Goal: Information Seeking & Learning: Learn about a topic

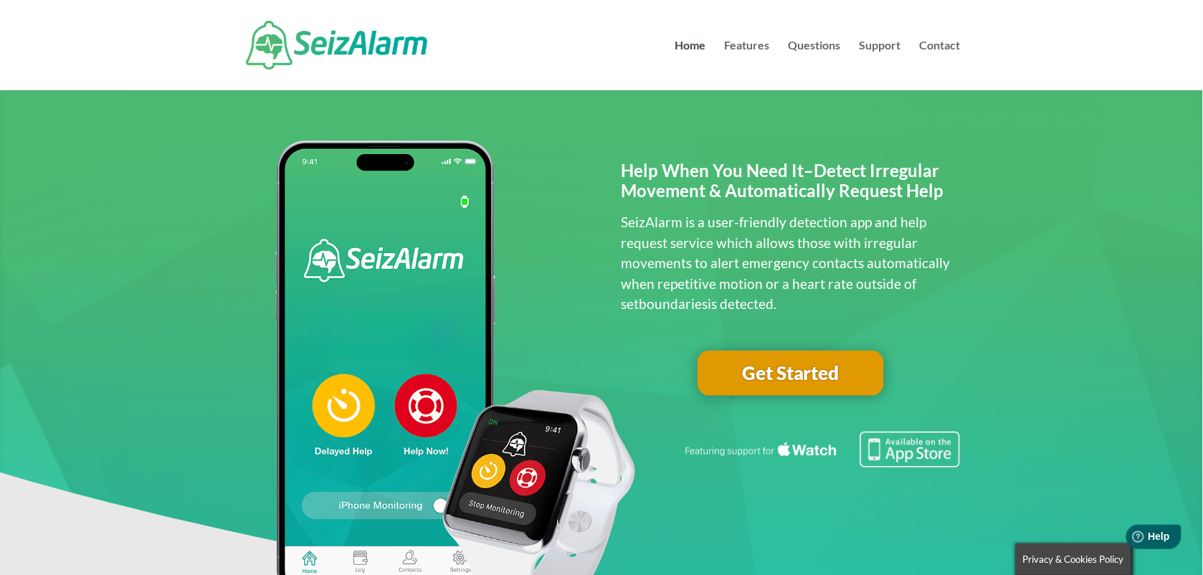
click at [793, 358] on link "Get Started" at bounding box center [790, 373] width 186 height 46
click at [761, 45] on link "Features" at bounding box center [747, 65] width 45 height 50
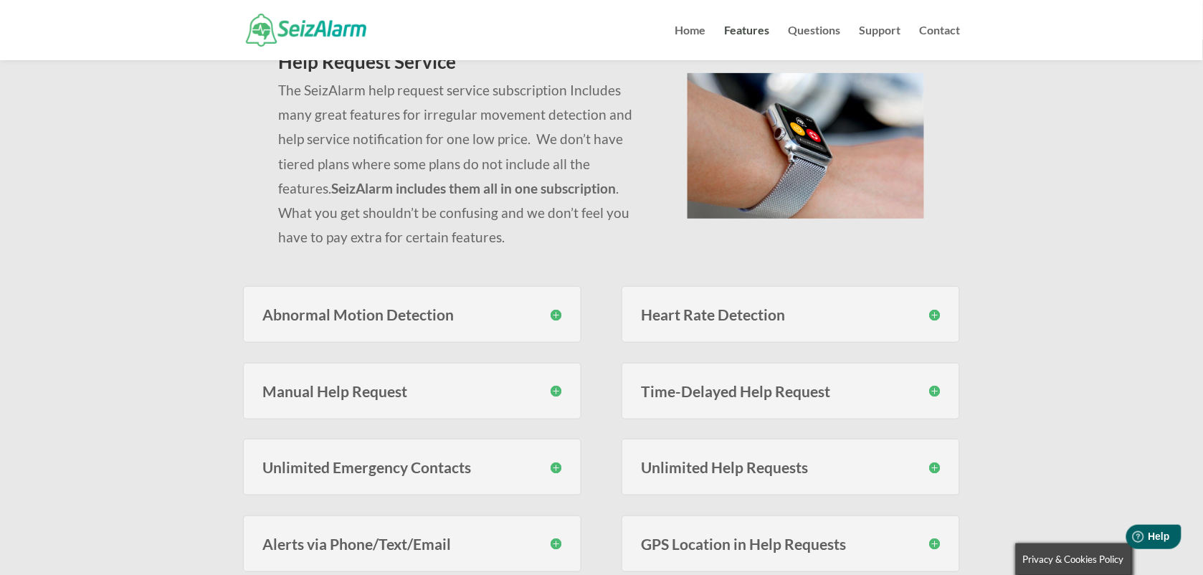
scroll to position [108, 0]
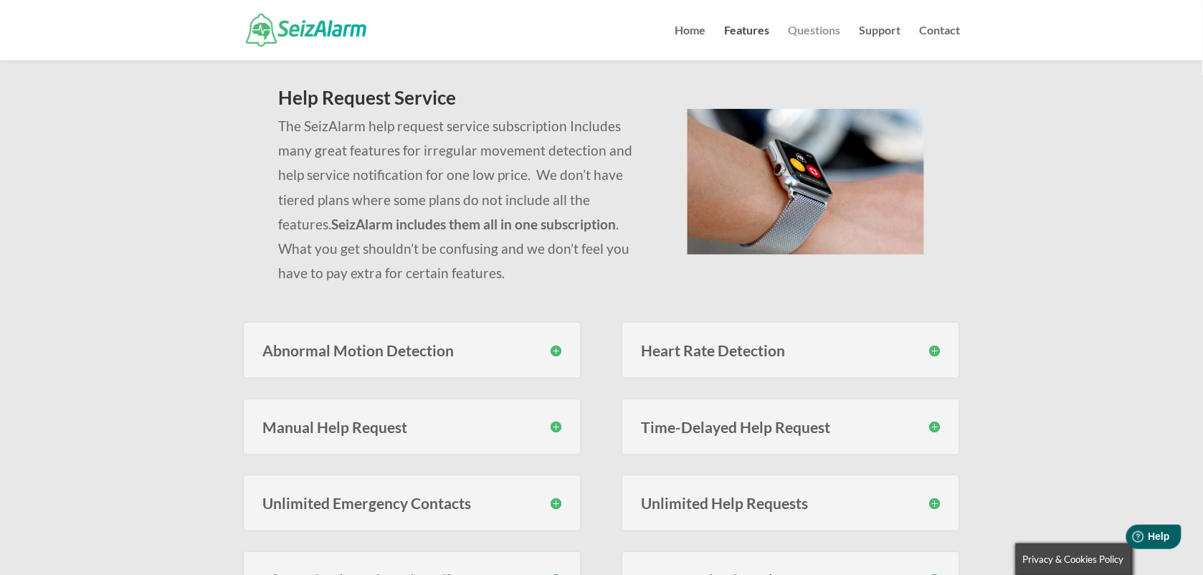
click at [833, 31] on link "Questions" at bounding box center [814, 42] width 52 height 35
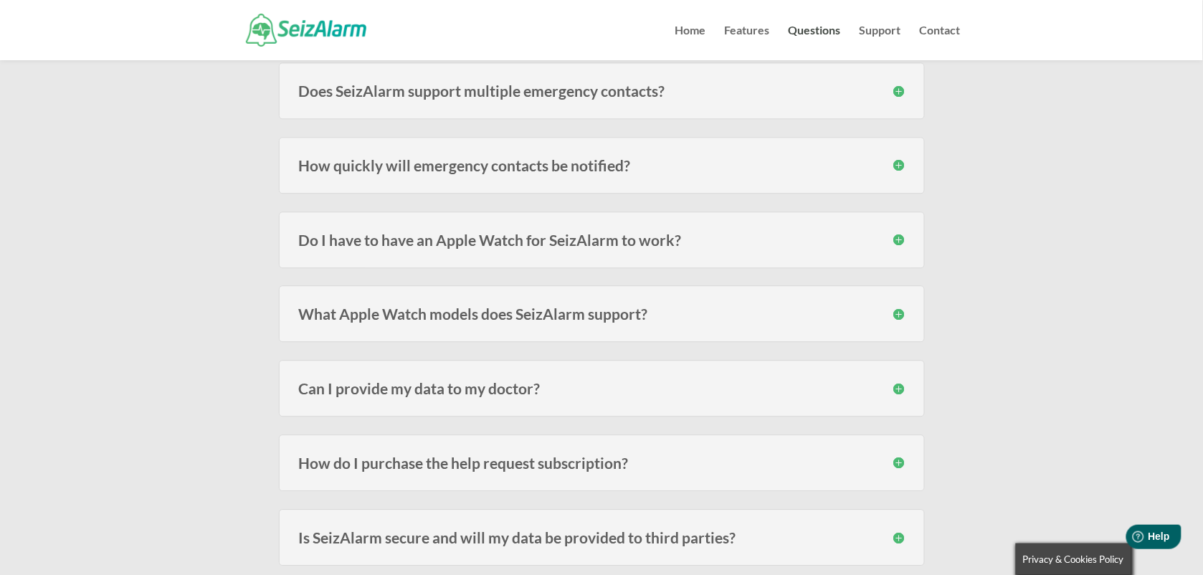
scroll to position [968, 0]
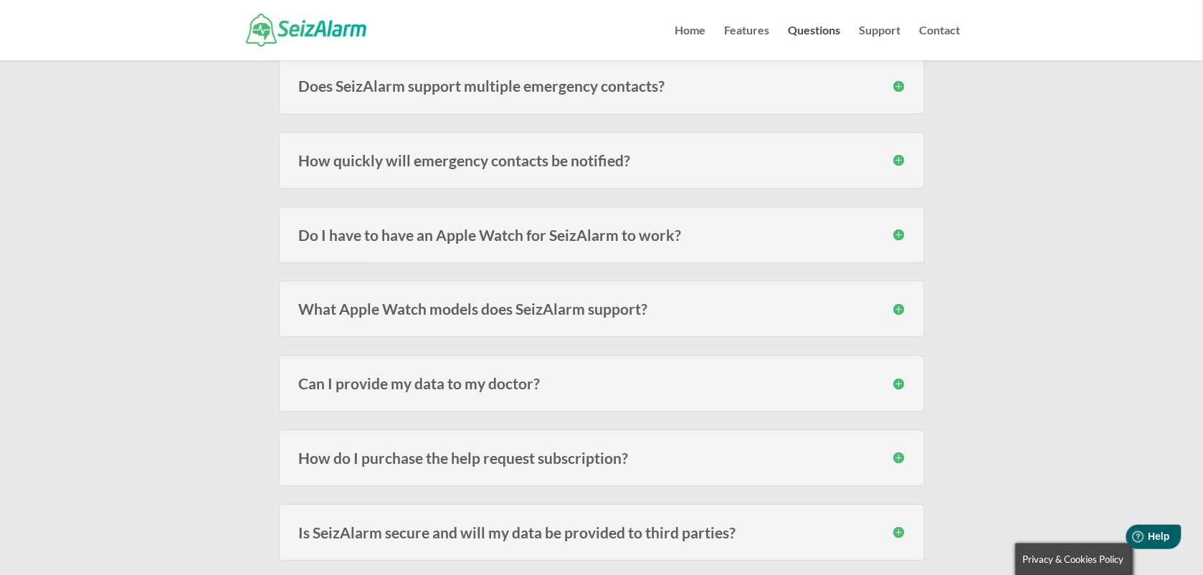
click at [896, 465] on h3 "How do I purchase the help request subscription?" at bounding box center [602, 457] width 606 height 15
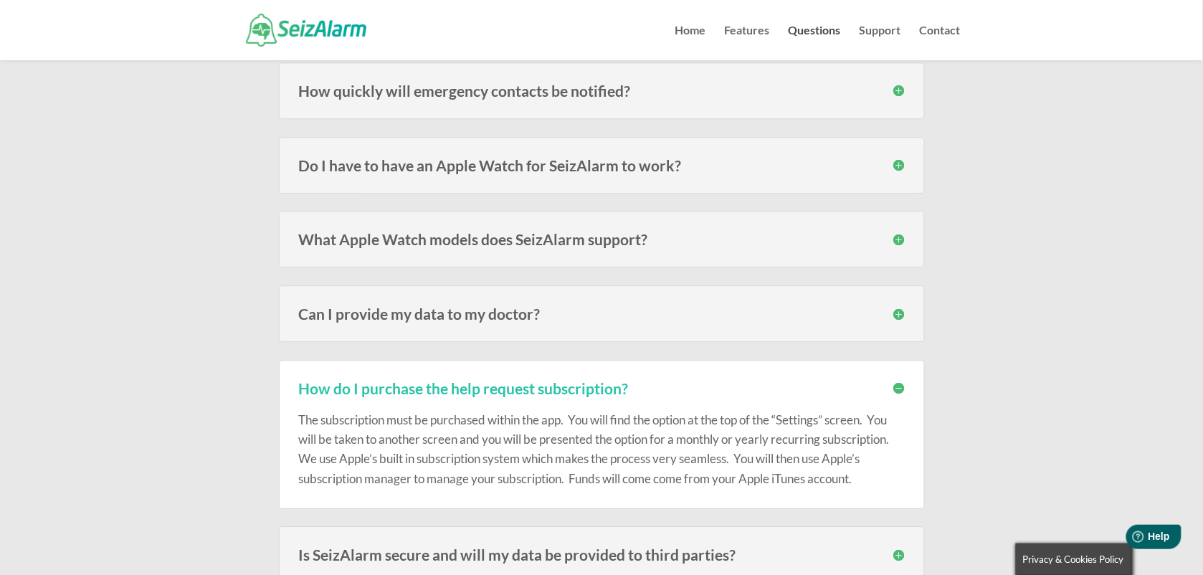
scroll to position [1039, 0]
click at [695, 31] on link "Home" at bounding box center [690, 42] width 31 height 35
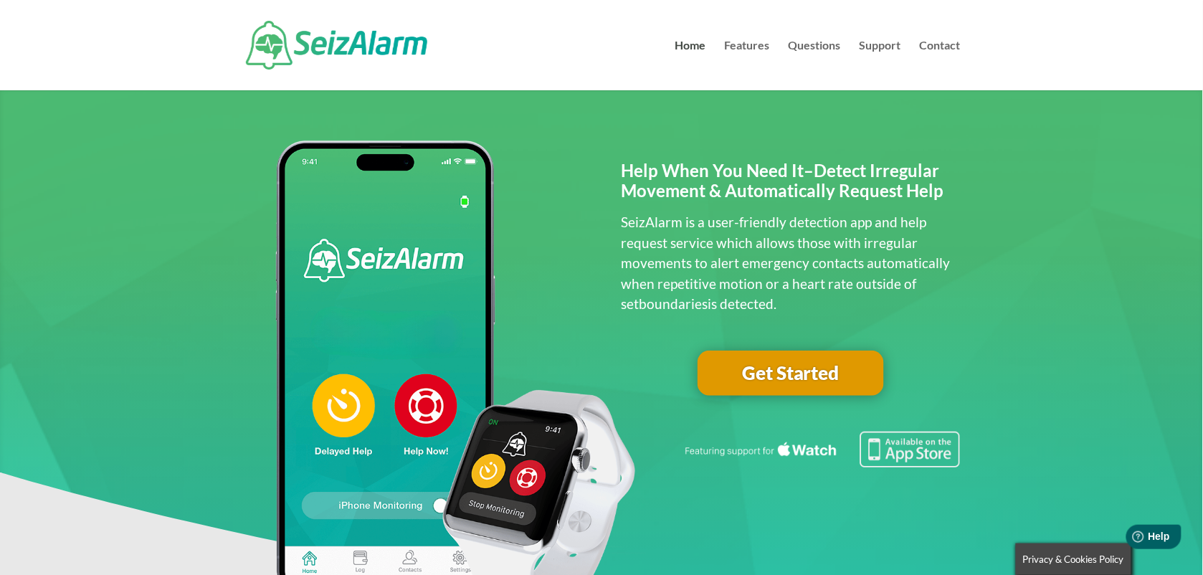
click at [826, 386] on link "Get Started" at bounding box center [790, 373] width 186 height 46
click at [823, 51] on link "Questions" at bounding box center [814, 65] width 52 height 50
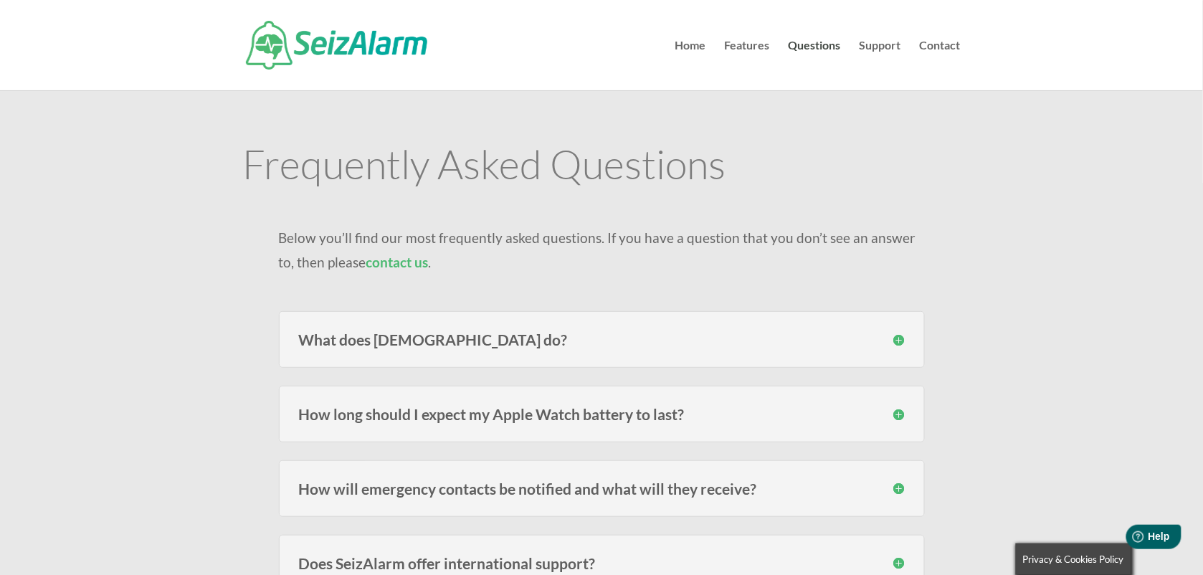
click at [897, 488] on h3 "How will emergency contacts be notified and what will they receive?" at bounding box center [602, 488] width 606 height 15
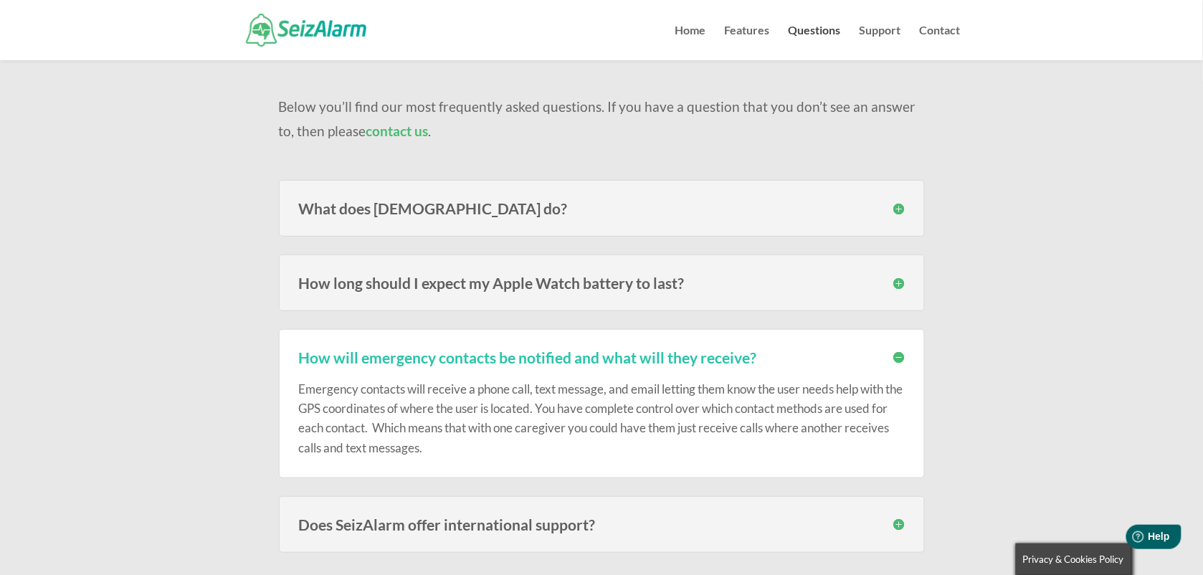
scroll to position [143, 0]
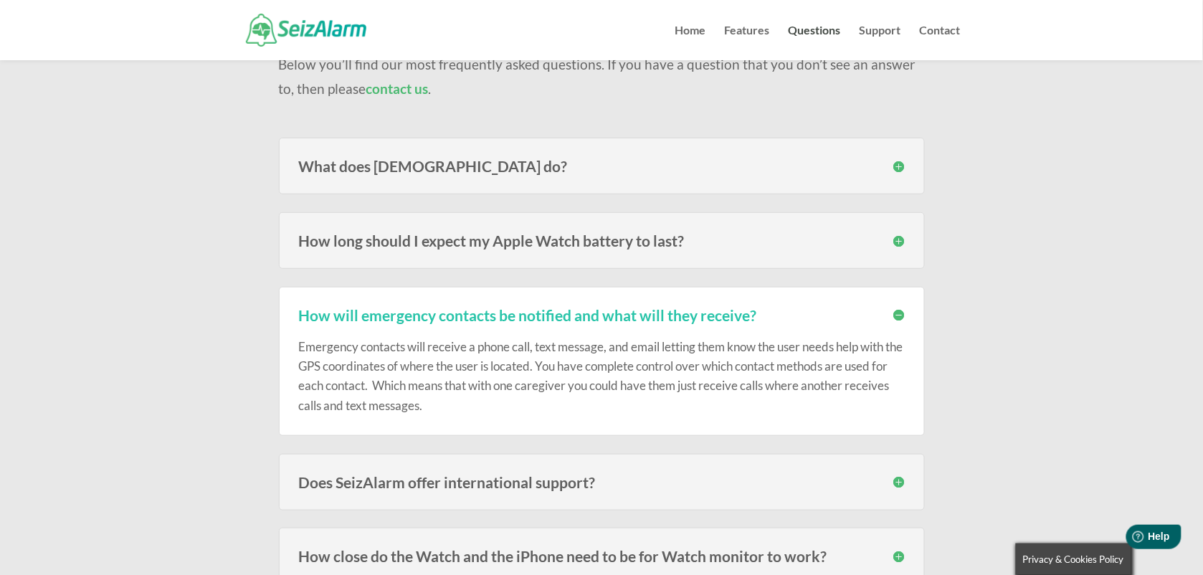
click at [903, 310] on h3 "How will emergency contacts be notified and what will they receive?" at bounding box center [602, 314] width 606 height 15
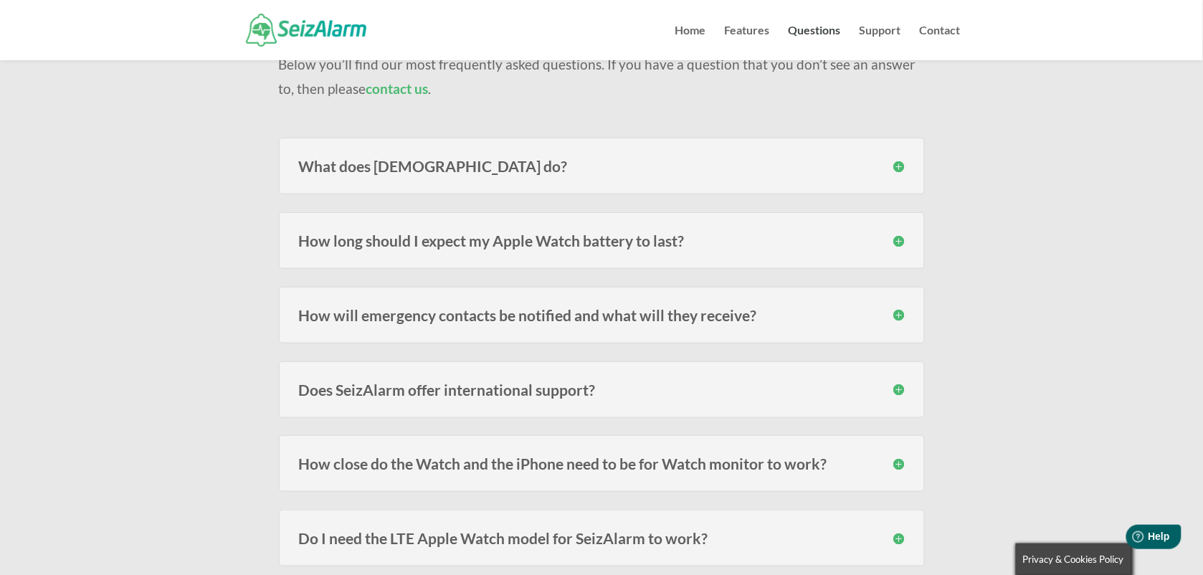
click at [897, 396] on h3 "Does SeizAlarm offer international support?" at bounding box center [602, 389] width 606 height 15
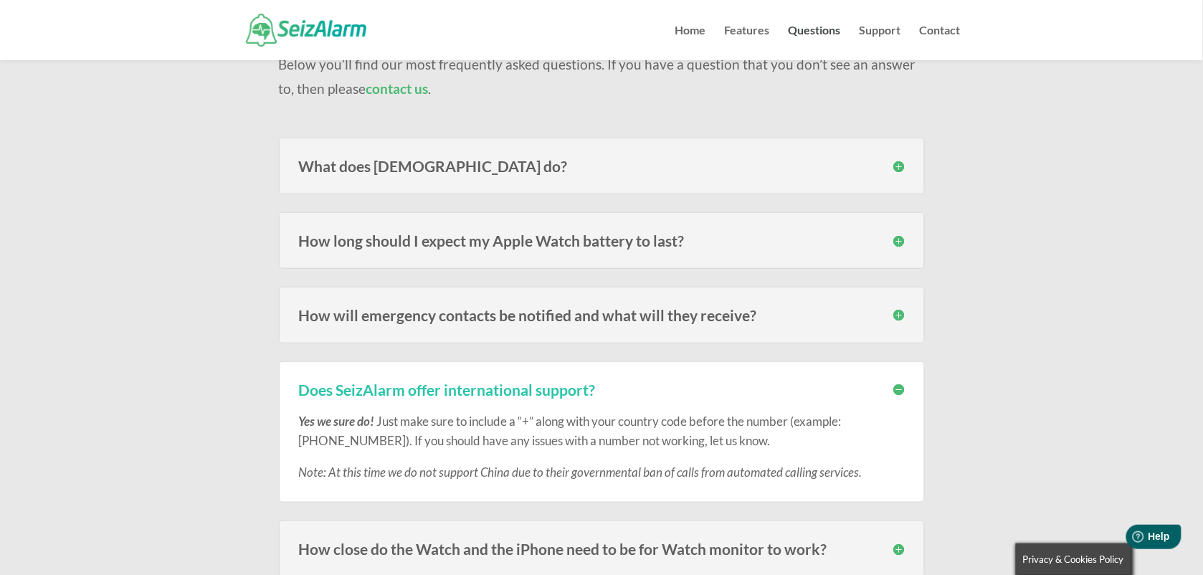
click at [897, 396] on h3 "Does SeizAlarm offer international support?" at bounding box center [602, 389] width 606 height 15
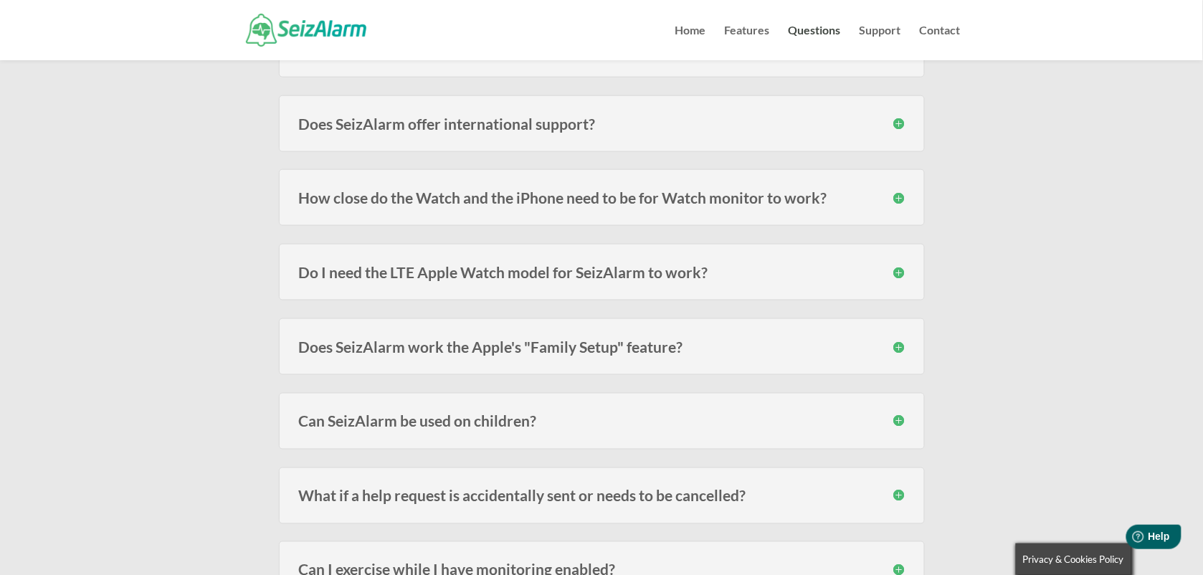
scroll to position [430, 0]
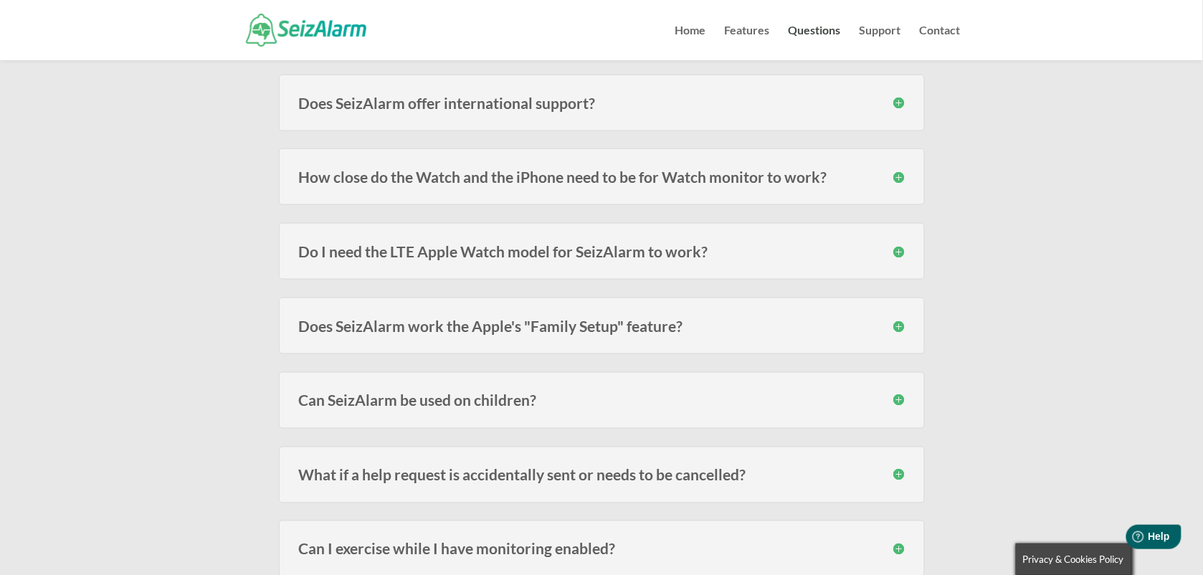
click at [899, 325] on h3 "Does SeizAlarm work the Apple's "Family Setup" feature?" at bounding box center [602, 325] width 606 height 15
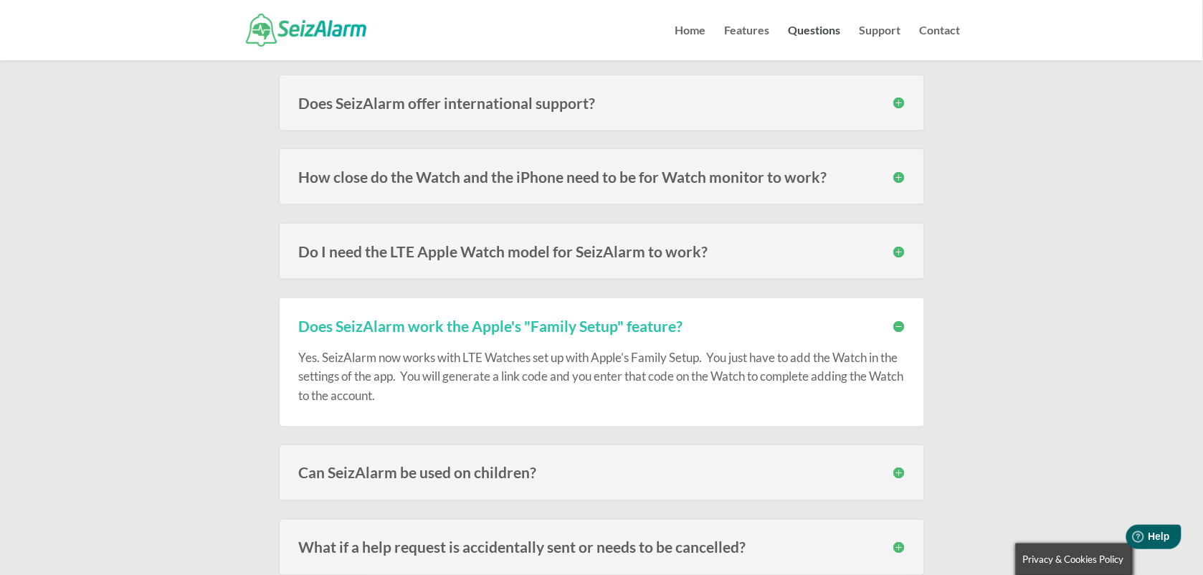
click at [899, 323] on h3 "Does SeizAlarm work the Apple's "Family Setup" feature?" at bounding box center [602, 325] width 606 height 15
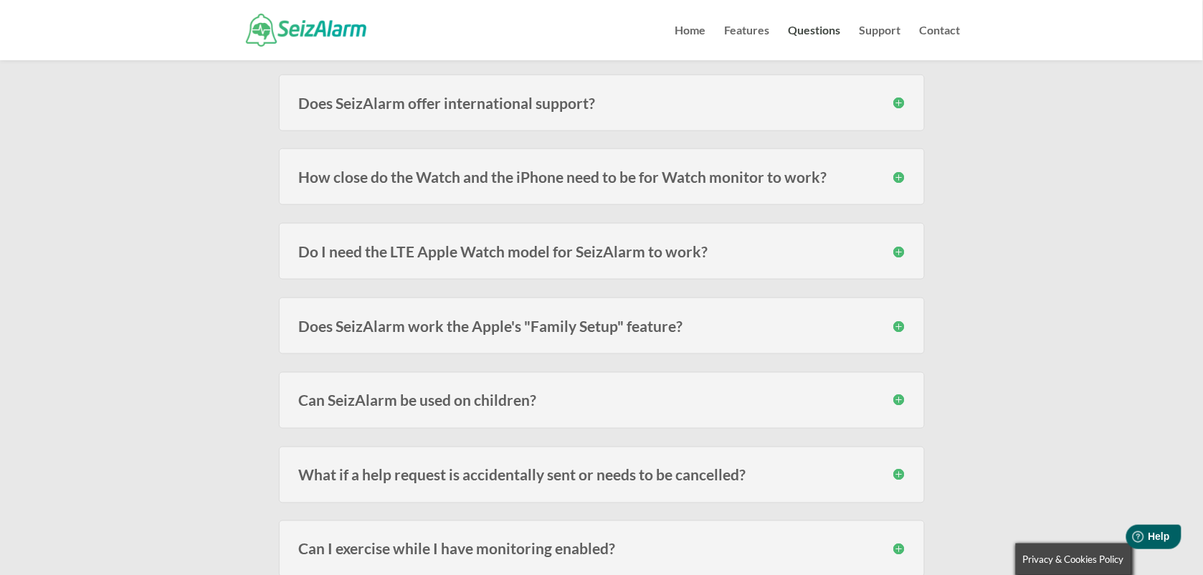
click at [899, 399] on h3 "Can SeizAlarm be used on children?" at bounding box center [602, 400] width 606 height 15
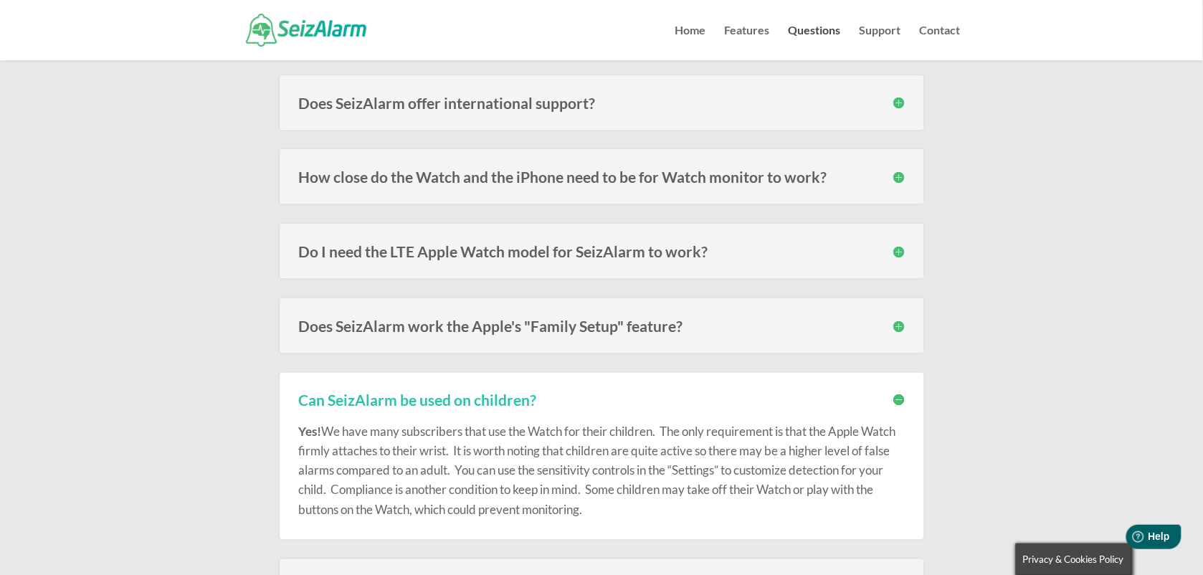
click at [899, 399] on h3 "Can SeizAlarm be used on children?" at bounding box center [602, 400] width 606 height 15
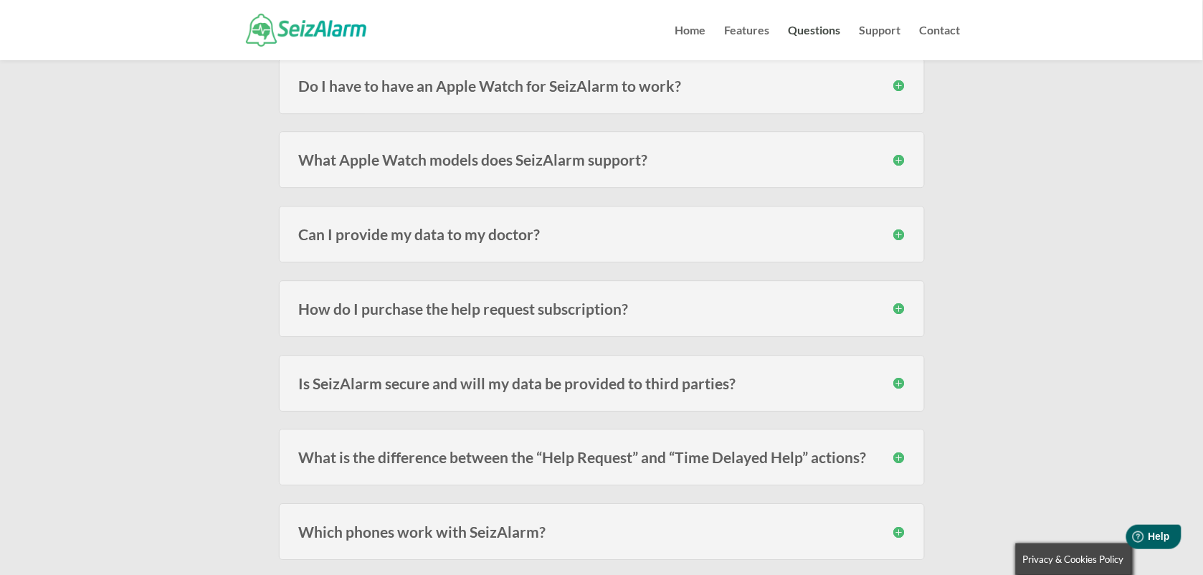
scroll to position [1147, 0]
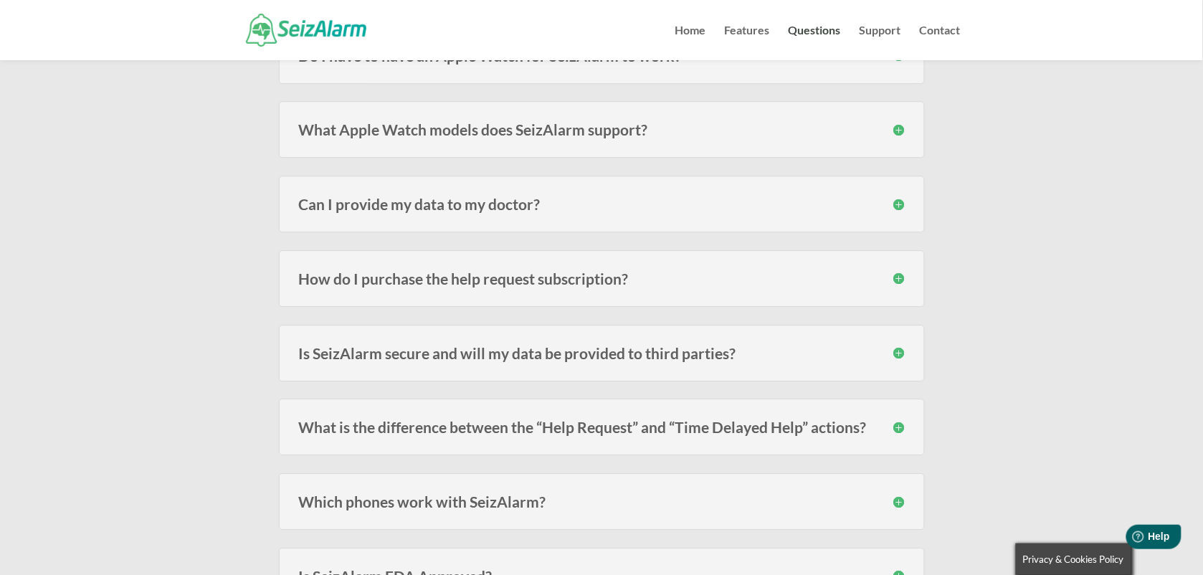
click at [892, 284] on h3 "How do I purchase the help request subscription?" at bounding box center [602, 278] width 606 height 15
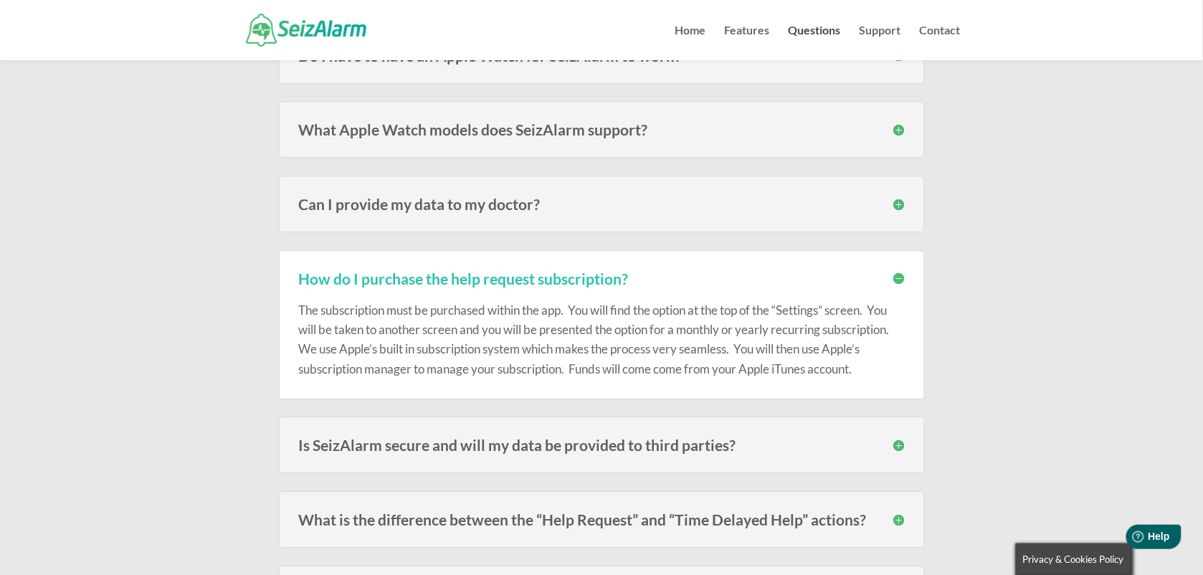
click at [901, 278] on h3 "How do I purchase the help request subscription?" at bounding box center [602, 278] width 606 height 15
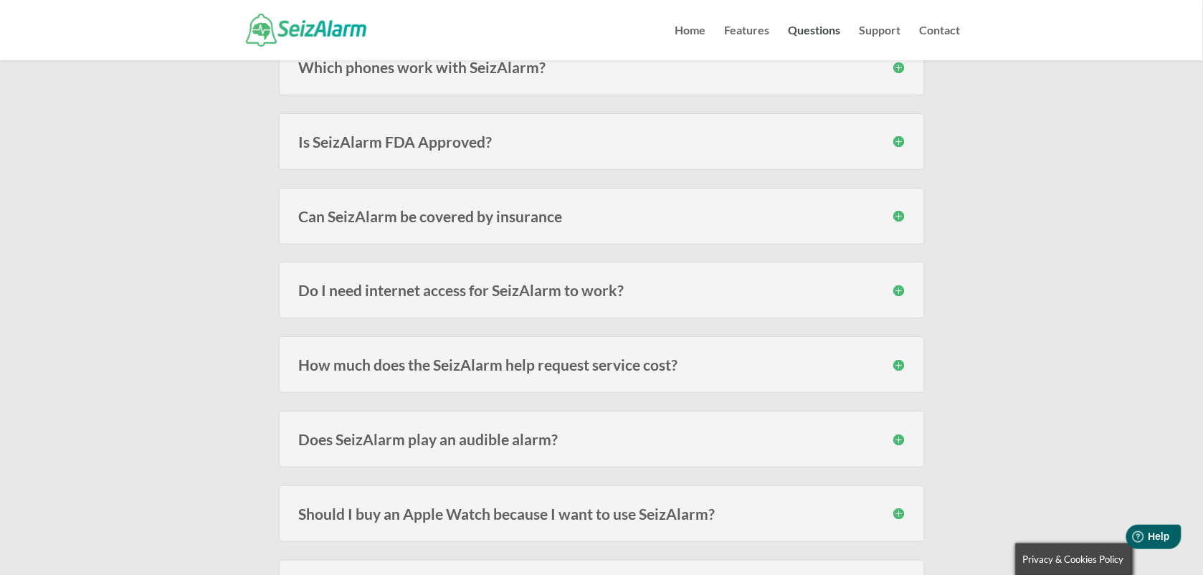
scroll to position [1613, 0]
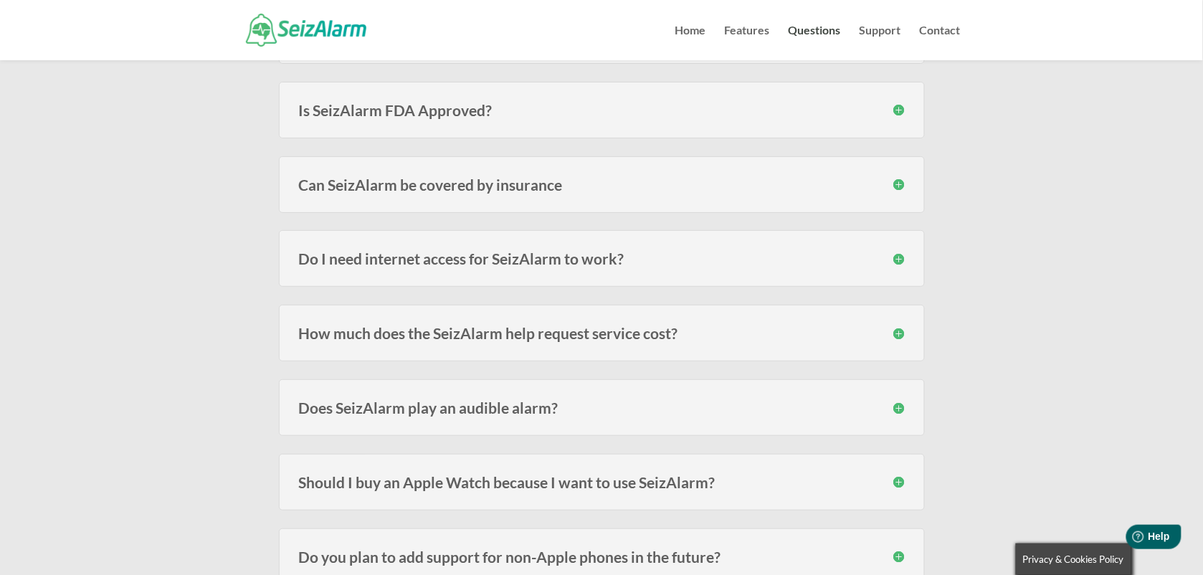
click at [901, 266] on h3 "Do I need internet access for SeizAlarm to work?" at bounding box center [602, 258] width 606 height 15
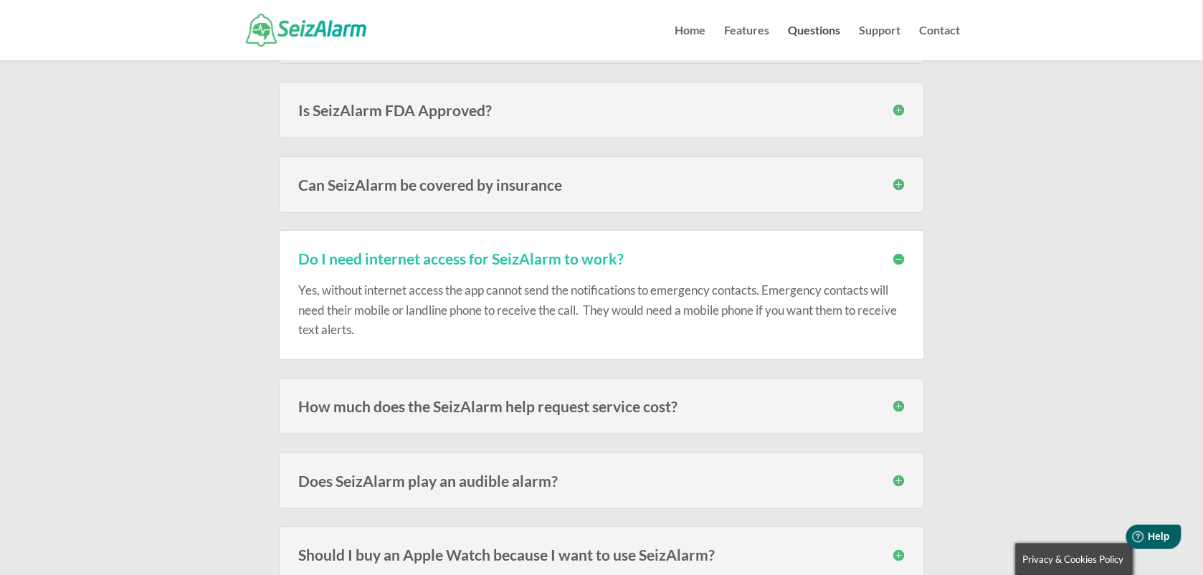
click at [901, 266] on h3 "Do I need internet access for SeizAlarm to work?" at bounding box center [602, 258] width 606 height 15
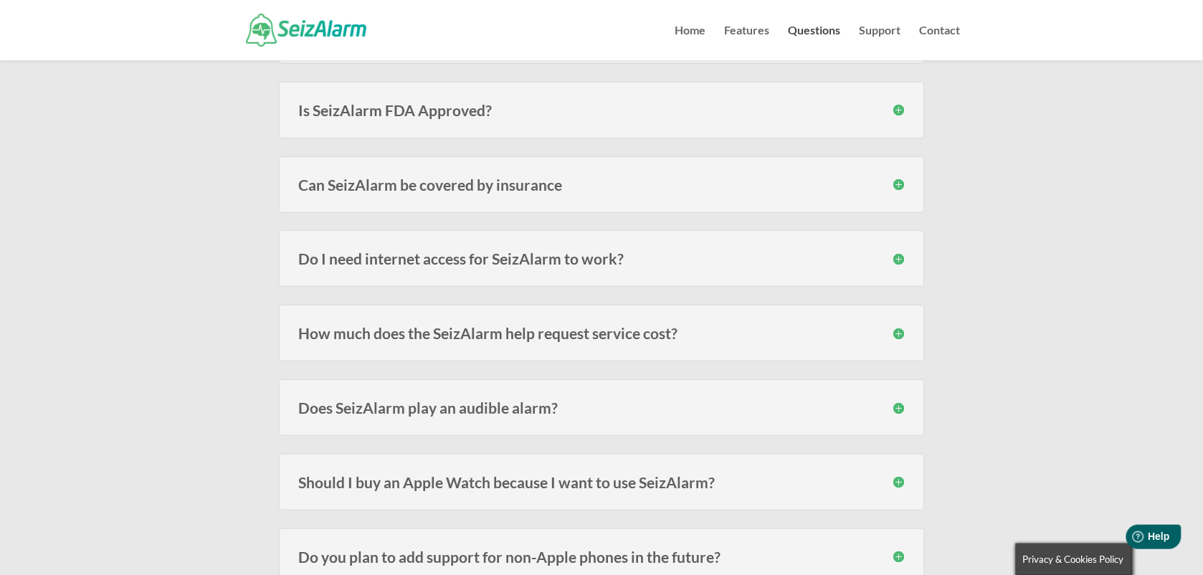
click at [900, 407] on h3 "Does SeizAlarm play an audible alarm?" at bounding box center [602, 407] width 606 height 15
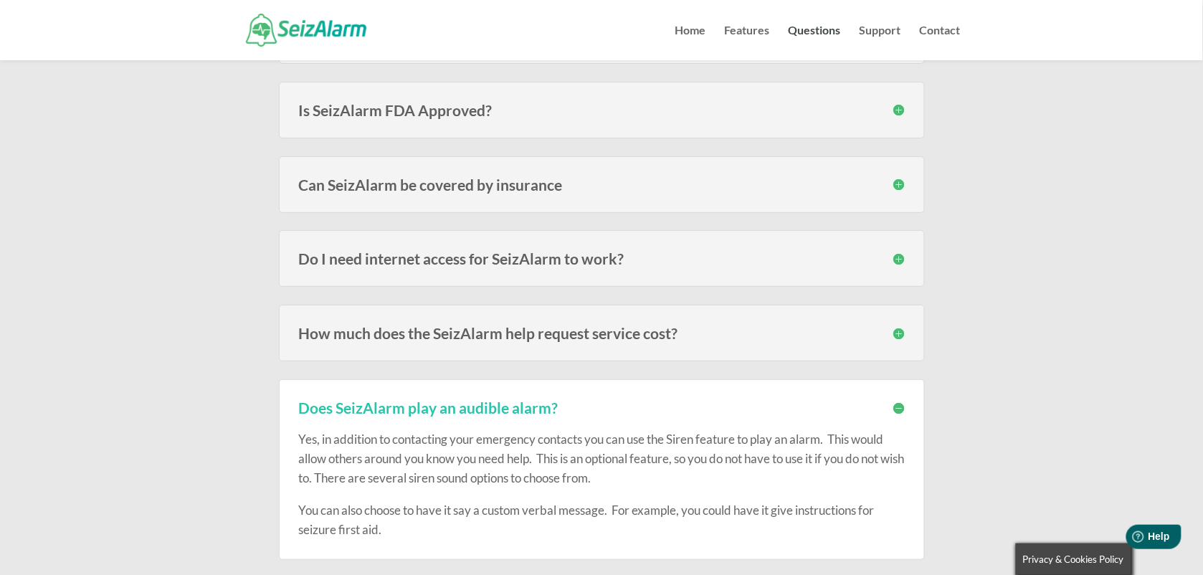
click at [900, 407] on h3 "Does SeizAlarm play an audible alarm?" at bounding box center [602, 407] width 606 height 15
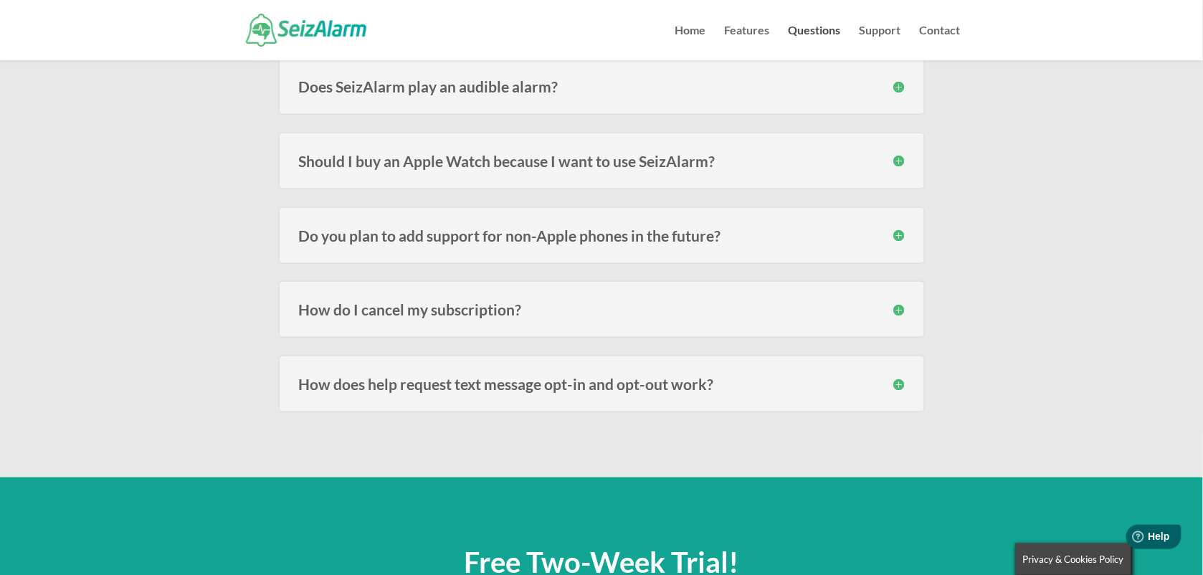
scroll to position [1935, 0]
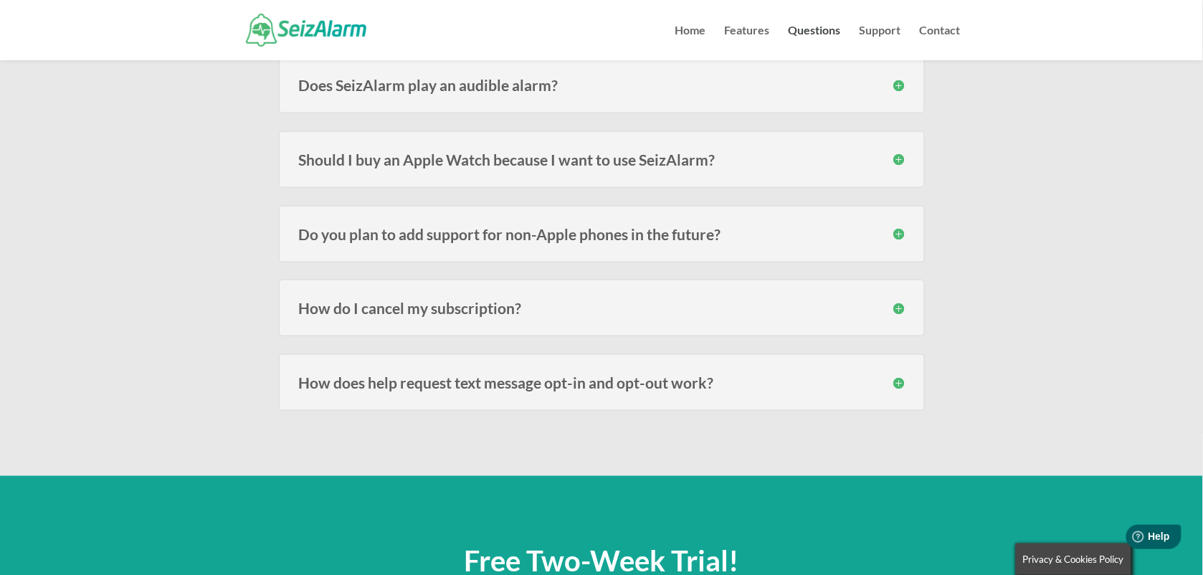
click at [894, 325] on div "How do I cancel my subscription? Since SeizAlarm use Apple’s built in subscript…" at bounding box center [602, 308] width 646 height 57
click at [896, 315] on h3 "How do I cancel my subscription?" at bounding box center [602, 307] width 606 height 15
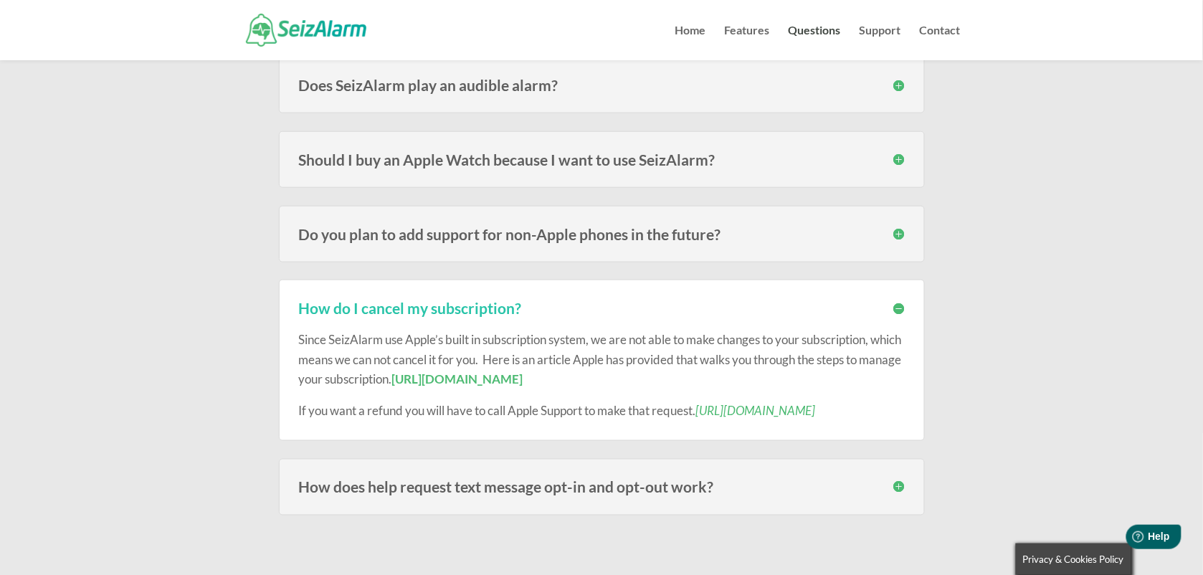
click at [896, 315] on h3 "How do I cancel my subscription?" at bounding box center [602, 307] width 606 height 15
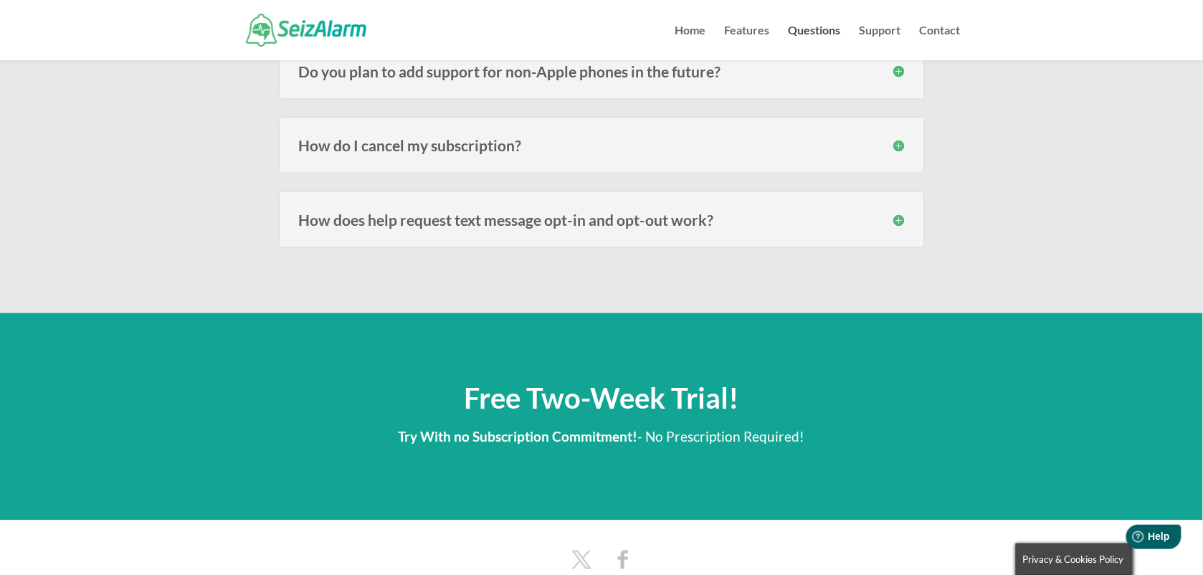
scroll to position [2096, 0]
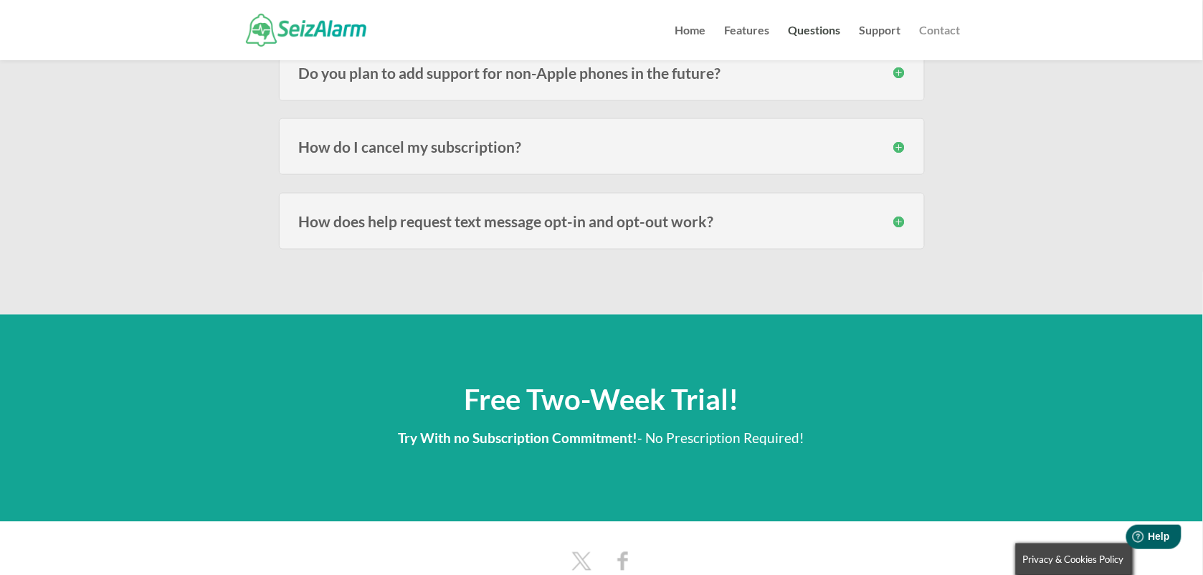
click at [947, 29] on link "Contact" at bounding box center [939, 42] width 41 height 35
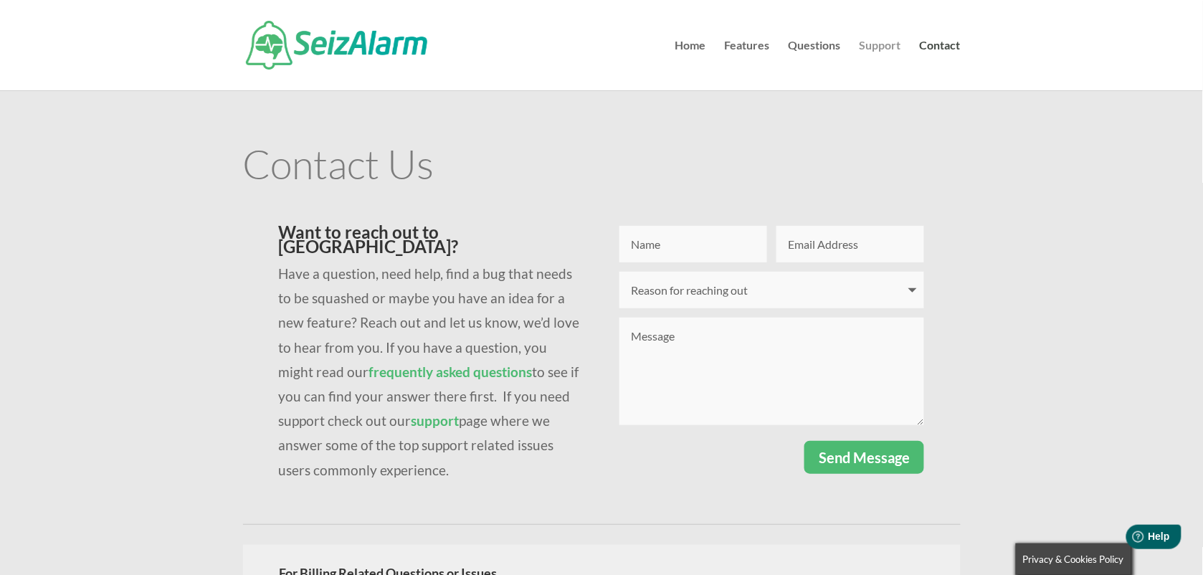
click at [893, 47] on link "Support" at bounding box center [880, 65] width 42 height 50
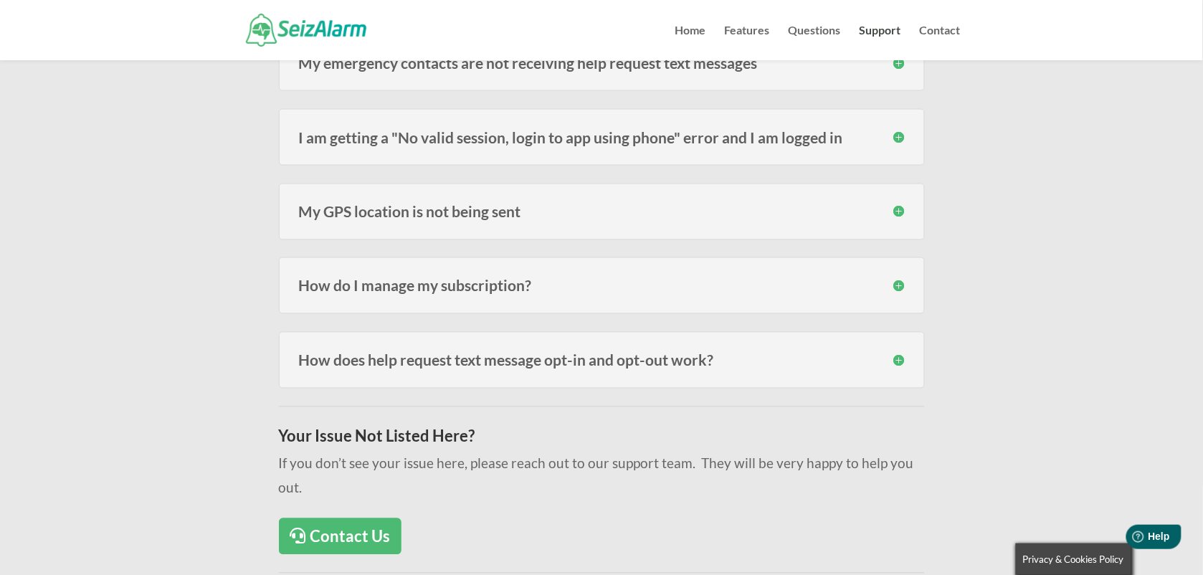
scroll to position [609, 0]
click at [903, 280] on h3 "How do I manage my subscription?" at bounding box center [602, 284] width 606 height 15
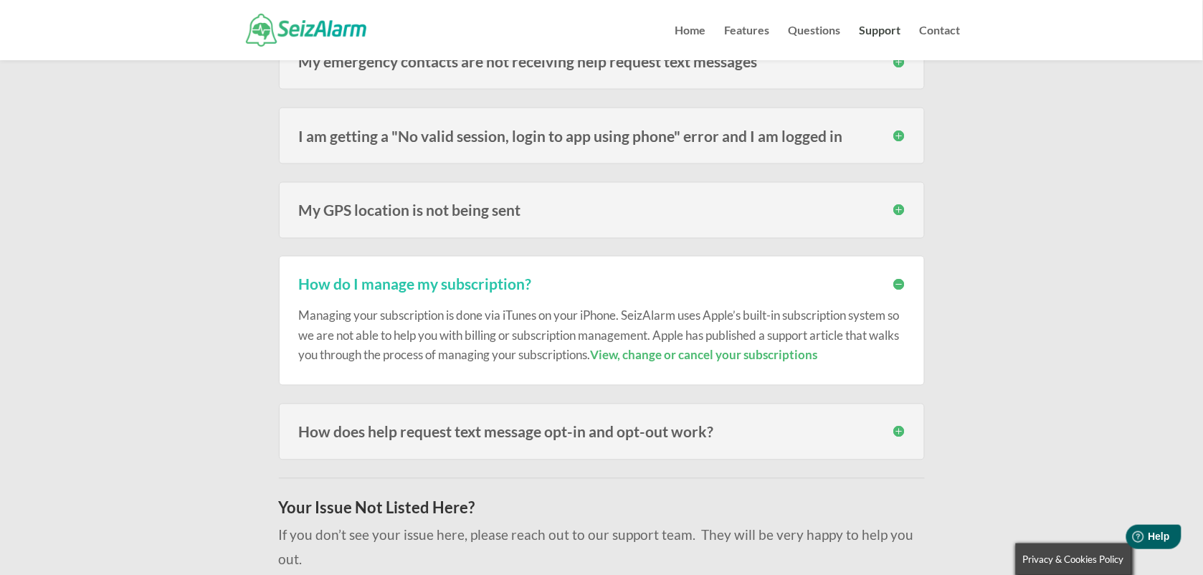
click at [903, 280] on h3 "How do I manage my subscription?" at bounding box center [602, 284] width 606 height 15
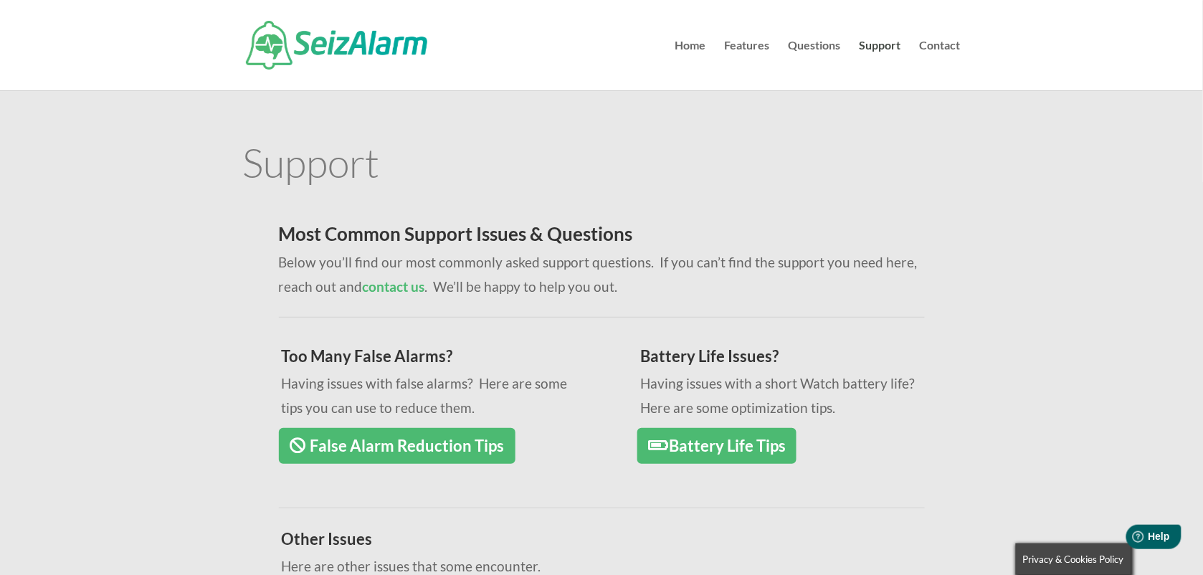
scroll to position [0, 0]
click at [686, 45] on link "Home" at bounding box center [690, 65] width 31 height 50
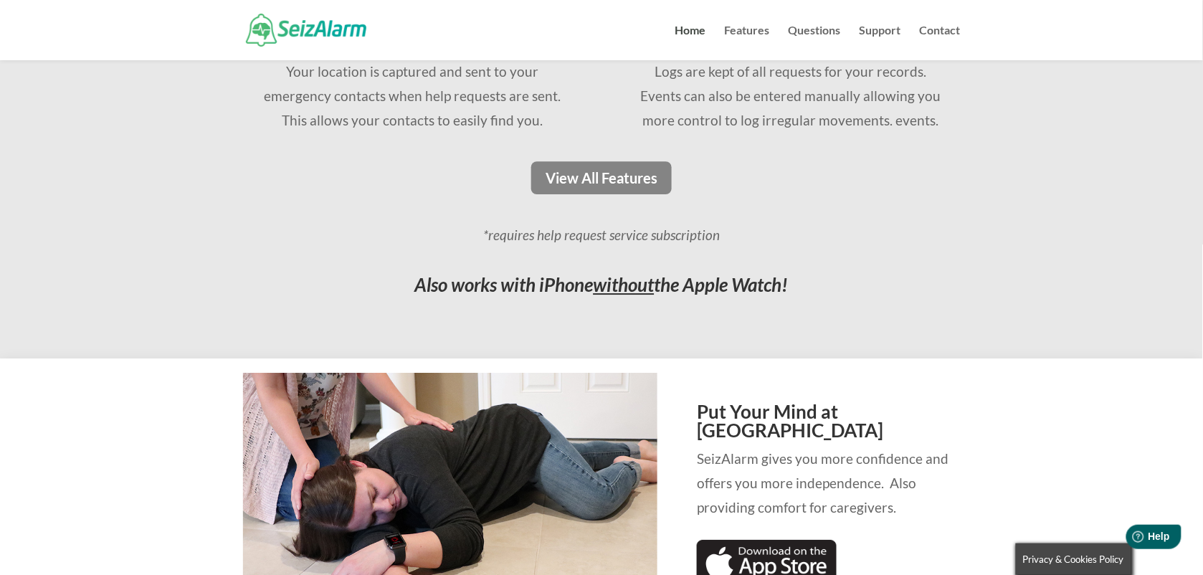
scroll to position [1183, 0]
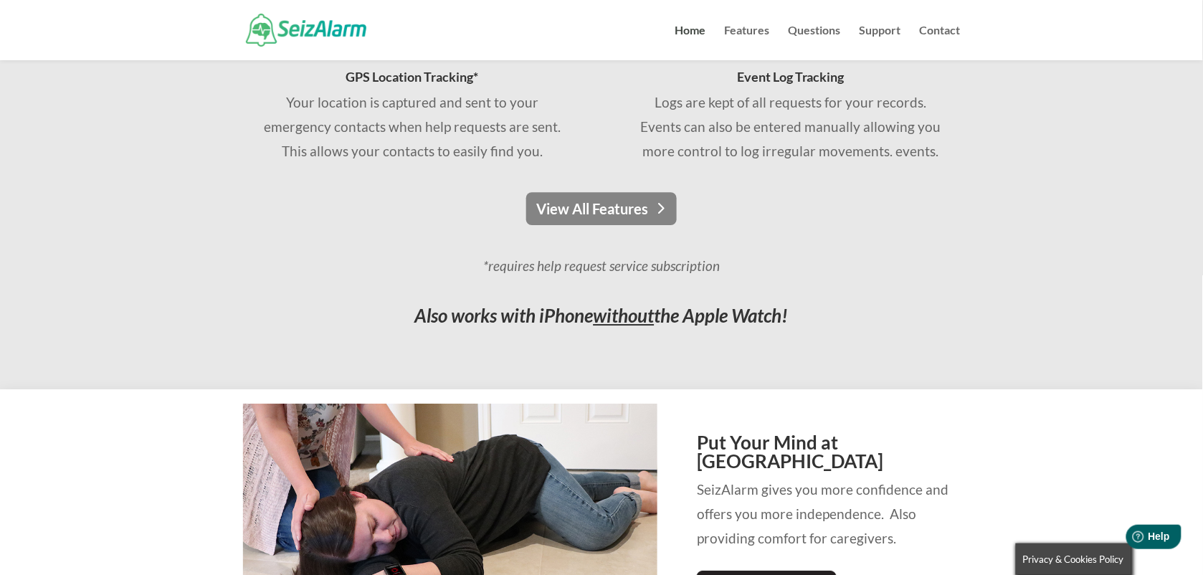
click at [591, 209] on link "View All Features" at bounding box center [601, 208] width 151 height 33
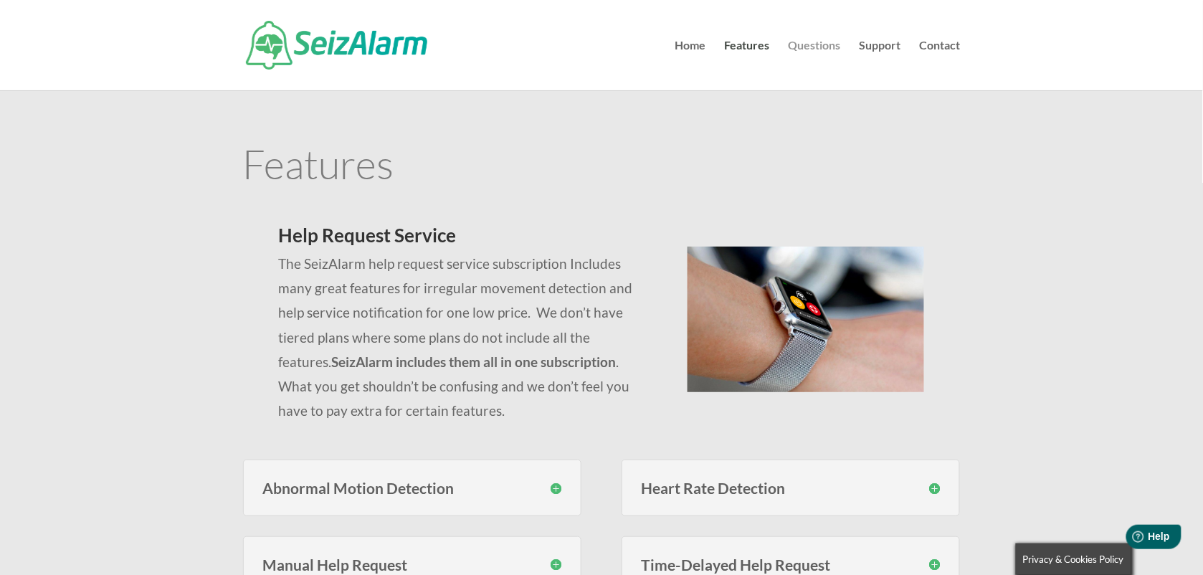
click at [833, 40] on link "Questions" at bounding box center [814, 65] width 52 height 50
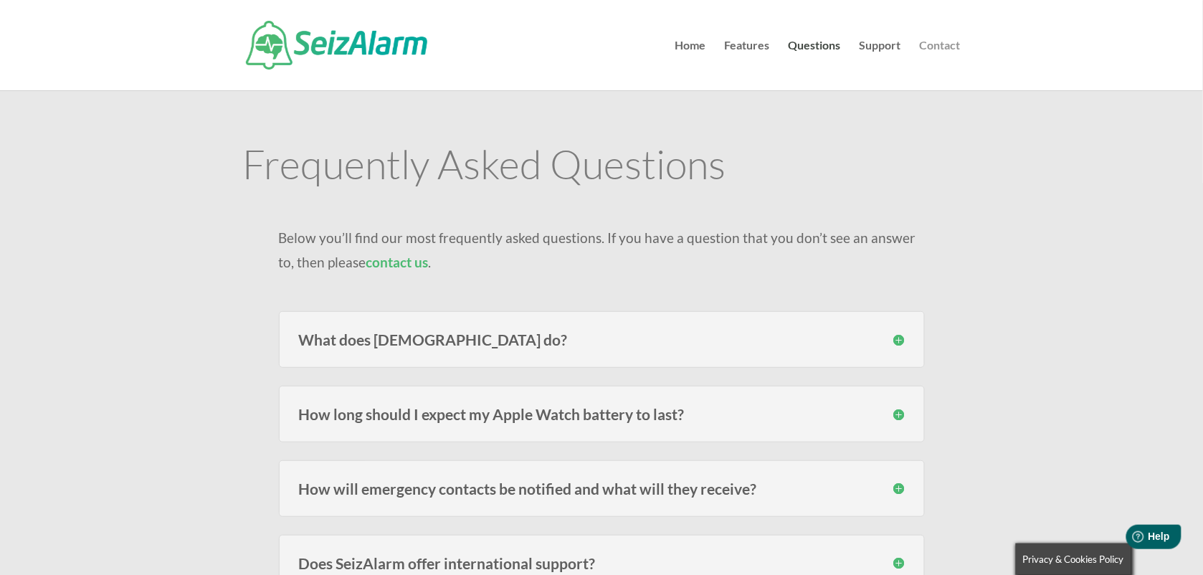
click at [951, 51] on link "Contact" at bounding box center [939, 65] width 41 height 50
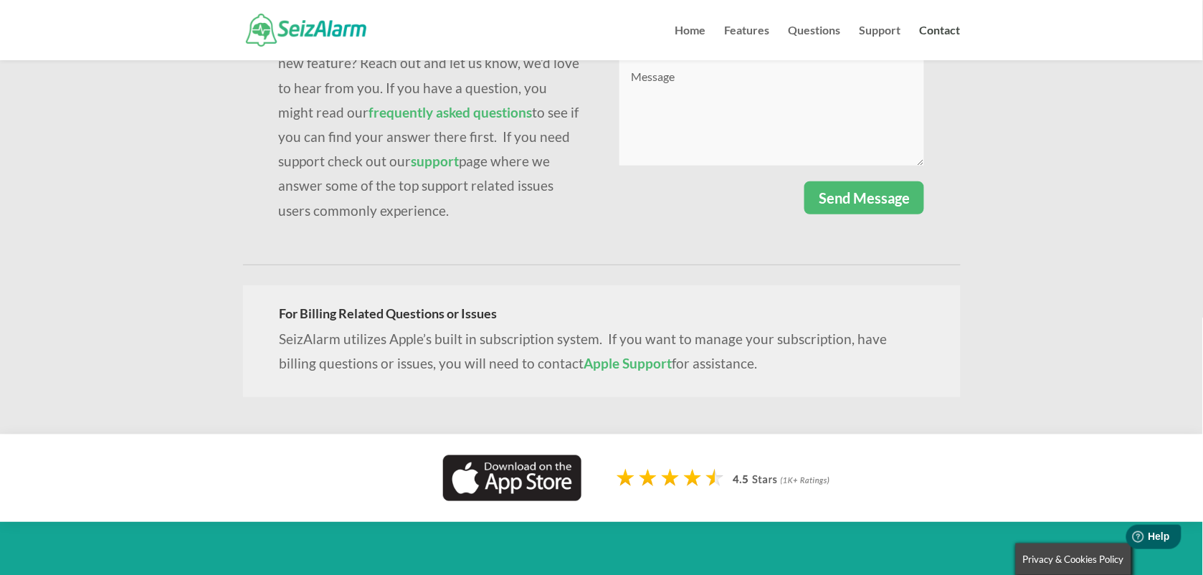
scroll to position [251, 0]
